Goal: Find contact information: Find contact information

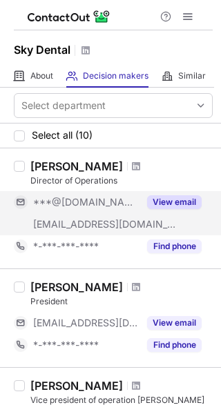
click at [170, 200] on button "View email" at bounding box center [174, 202] width 55 height 14
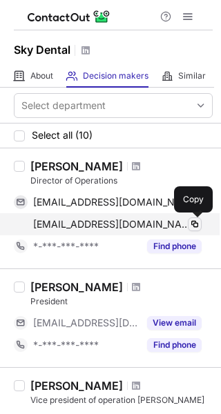
click at [193, 222] on span at bounding box center [194, 224] width 11 height 11
